Goal: Find specific page/section: Find specific page/section

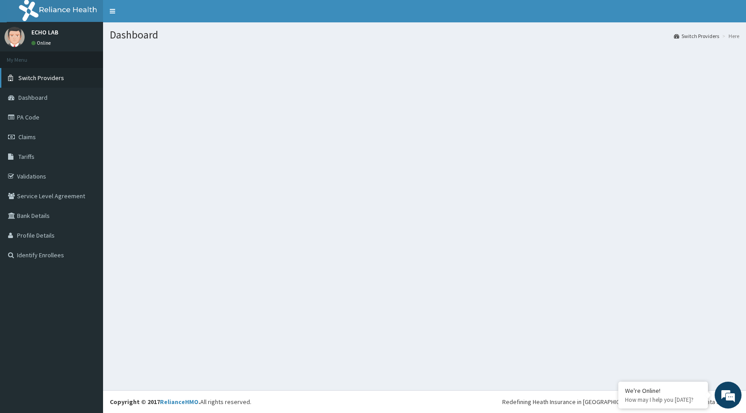
click at [40, 77] on span "Switch Providers" at bounding box center [41, 78] width 46 height 8
